Goal: Task Accomplishment & Management: Manage account settings

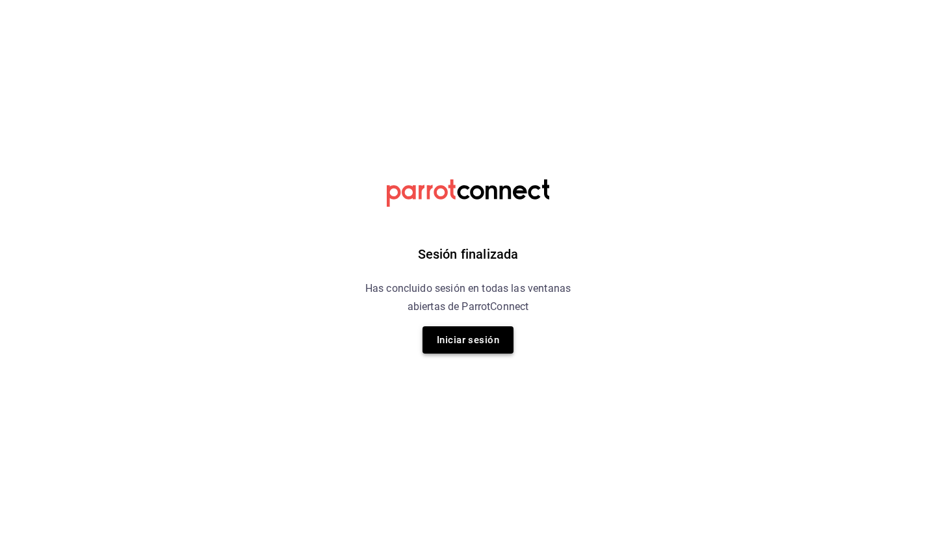
click at [456, 334] on button "Iniciar sesión" at bounding box center [468, 339] width 91 height 27
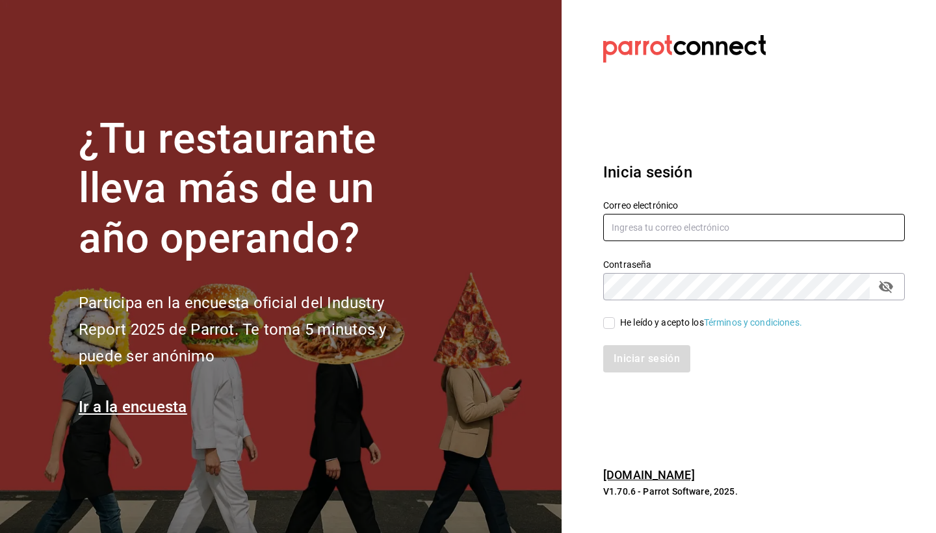
type input "goldenespressocafe@gmail.com"
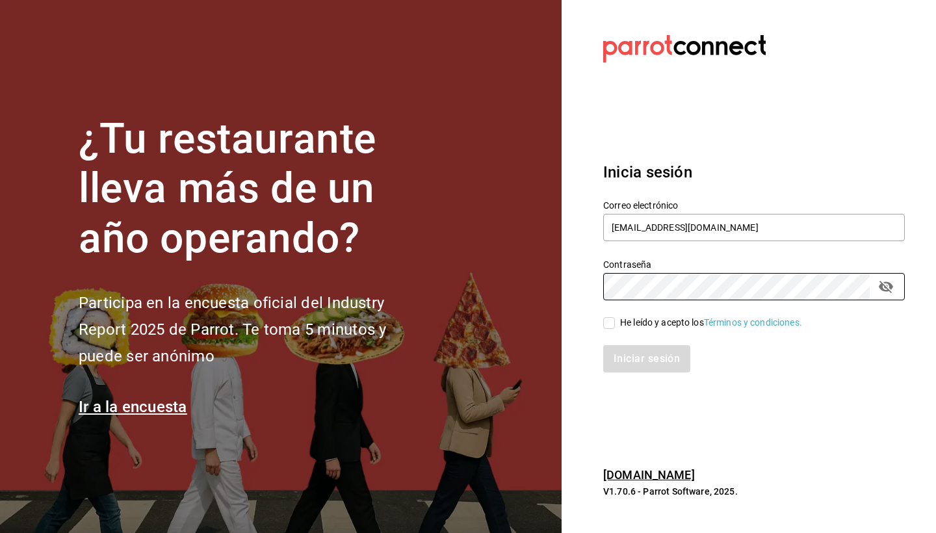
click at [611, 321] on input "He leído y acepto los Términos y condiciones." at bounding box center [609, 323] width 12 height 12
checkbox input "true"
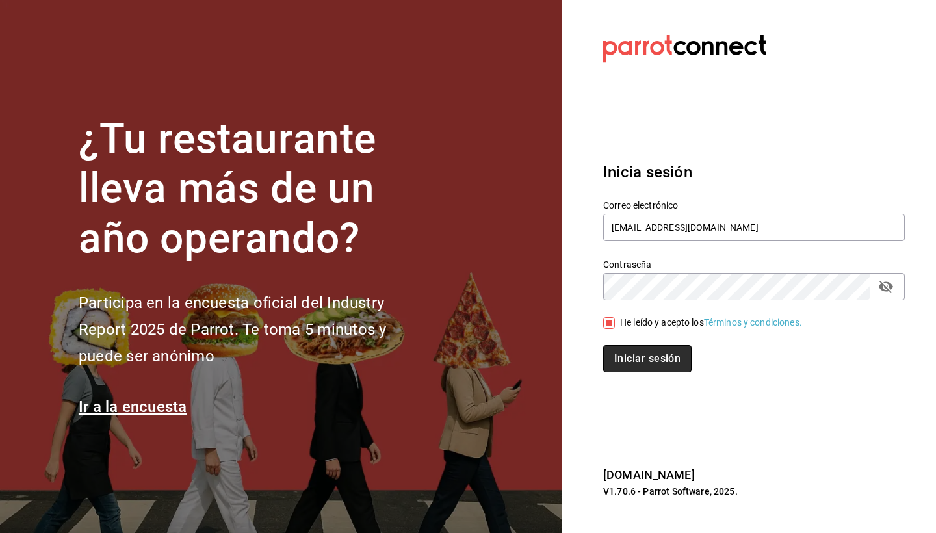
click at [644, 358] on button "Iniciar sesión" at bounding box center [647, 358] width 88 height 27
